Goal: Task Accomplishment & Management: Complete application form

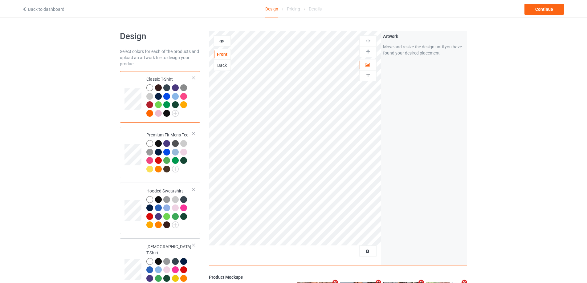
click at [357, 257] on div at bounding box center [295, 253] width 172 height 15
click at [363, 252] on span "Delete all designs" at bounding box center [354, 251] width 33 height 5
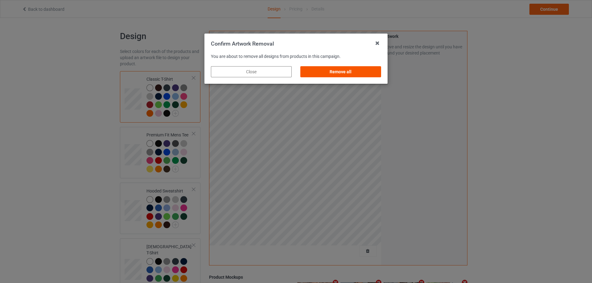
click at [366, 72] on div "Remove all" at bounding box center [340, 71] width 81 height 11
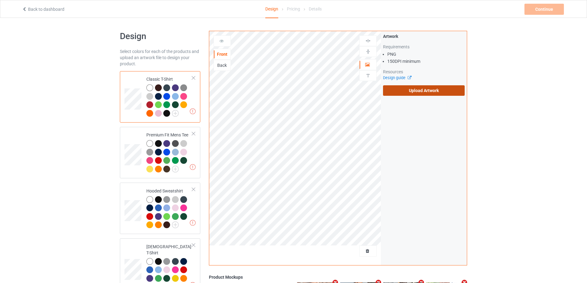
click at [426, 95] on label "Upload Artwork" at bounding box center [424, 90] width 82 height 10
click at [0, 0] on input "Upload Artwork" at bounding box center [0, 0] width 0 height 0
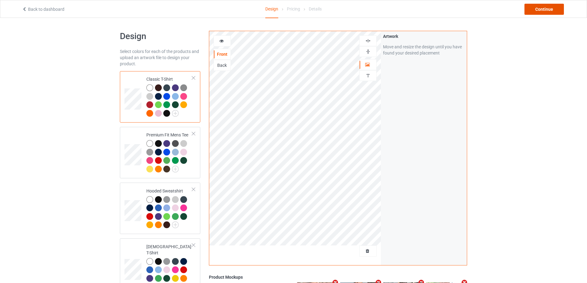
click at [543, 5] on div "Continue" at bounding box center [544, 9] width 39 height 11
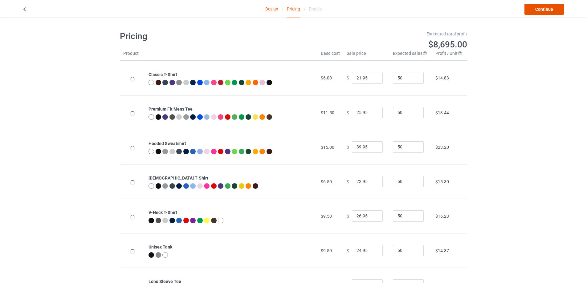
click at [543, 6] on link "Continue" at bounding box center [544, 9] width 39 height 11
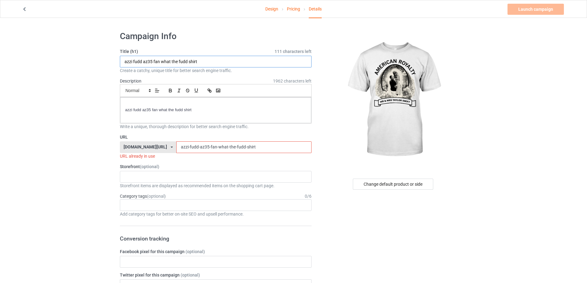
drag, startPoint x: 219, startPoint y: 63, endPoint x: 129, endPoint y: 68, distance: 90.1
click at [129, 68] on div "Title (h1) 111 characters left azzi fudd az35 fan what the fudd shirt Create a …" at bounding box center [216, 60] width 192 height 25
paste input "American Royalty Heavyweight"
drag, startPoint x: 203, startPoint y: 64, endPoint x: 111, endPoint y: 99, distance: 98.9
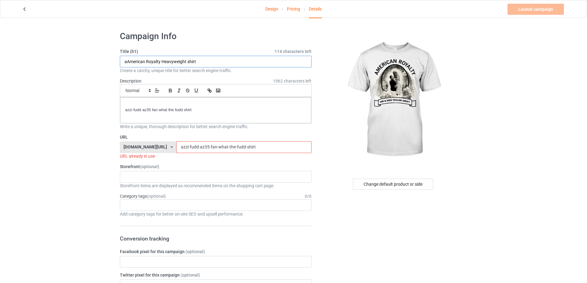
paste input "text"
type input "American Royalty Heavyweight shirt"
drag, startPoint x: 78, startPoint y: 97, endPoint x: 90, endPoint y: 112, distance: 19.0
drag, startPoint x: 244, startPoint y: 145, endPoint x: 110, endPoint y: 148, distance: 133.5
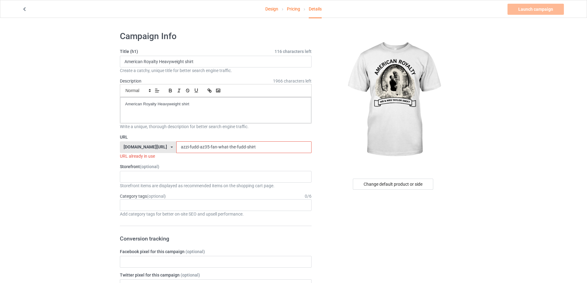
paste input "merican-royalty-heavyweight"
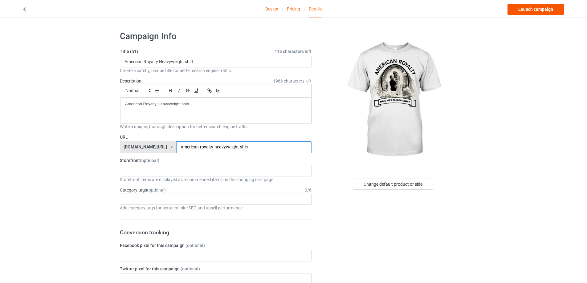
type input "american-royalty-heavyweight-shirt"
click at [548, 14] on link "Launch campaign" at bounding box center [536, 9] width 56 height 11
